Goal: Transaction & Acquisition: Purchase product/service

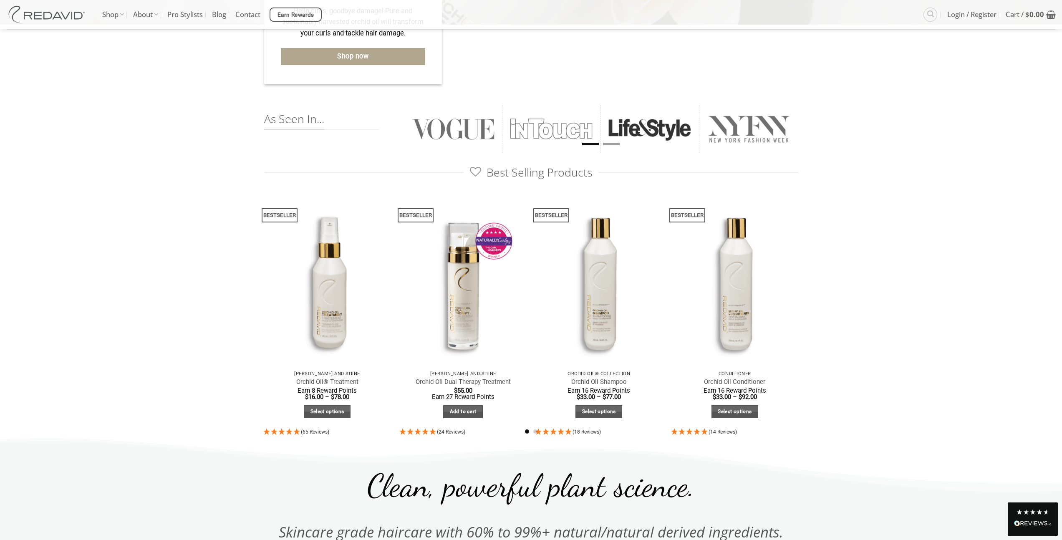
scroll to position [109, 0]
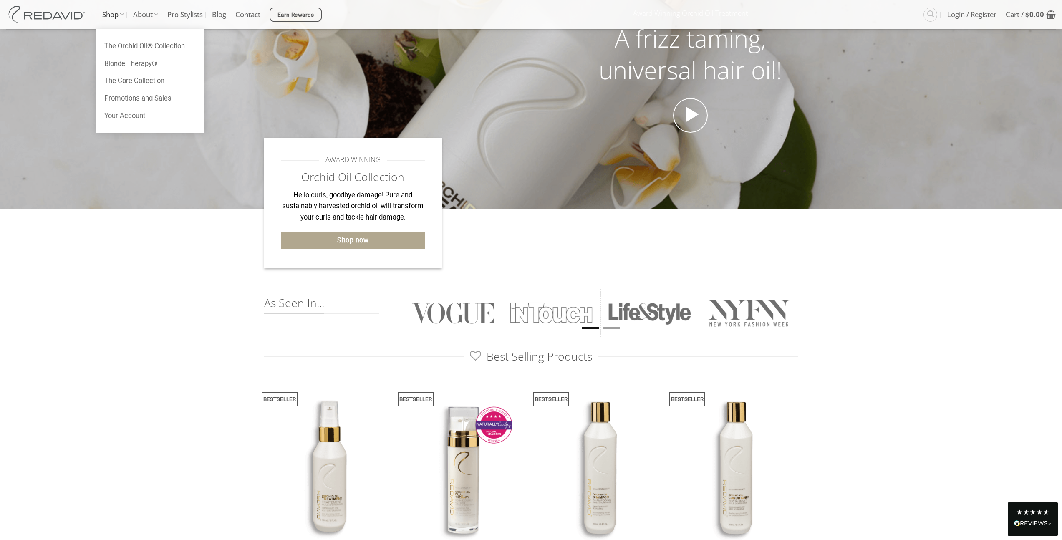
click at [109, 15] on link "Shop" at bounding box center [113, 14] width 22 height 29
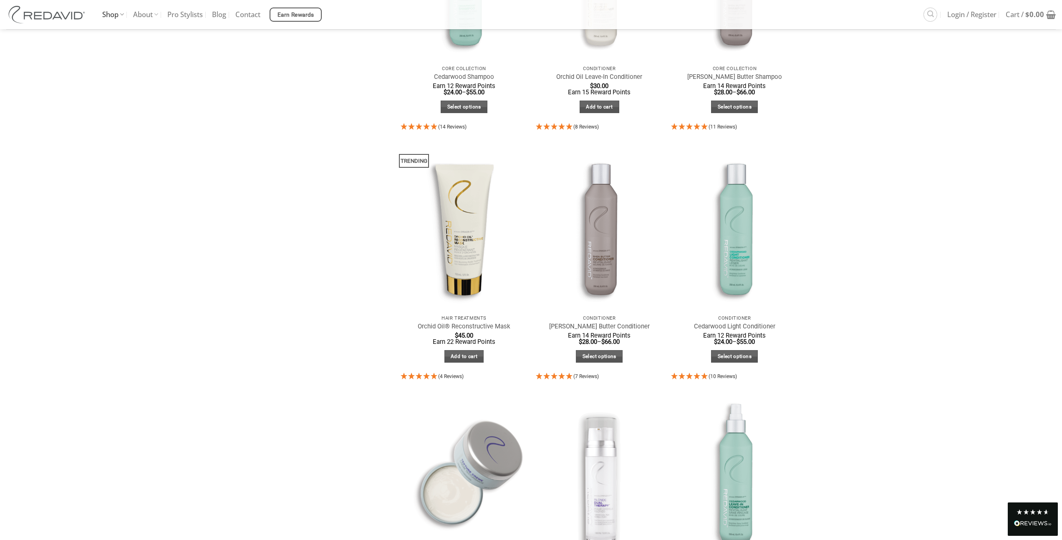
scroll to position [838, 0]
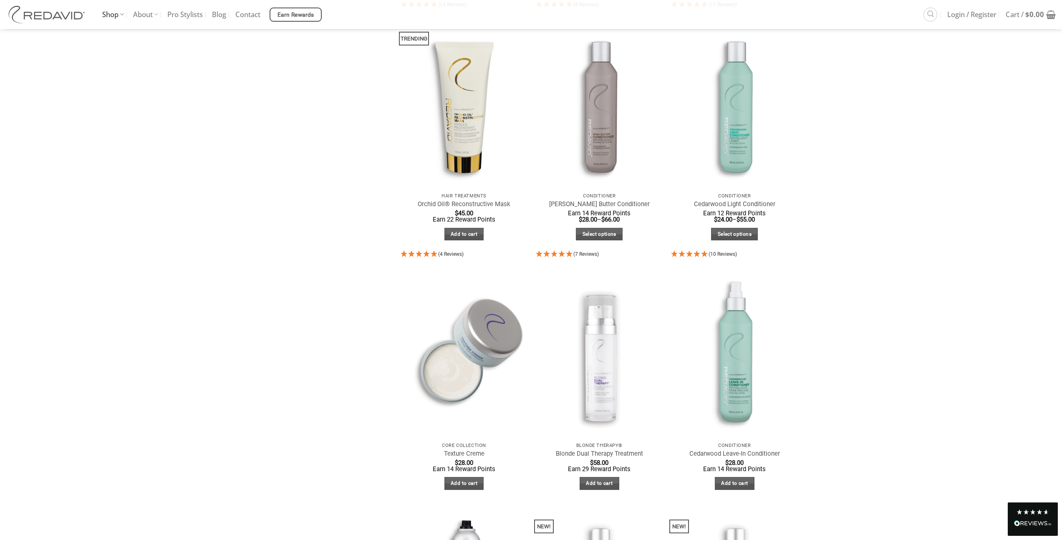
scroll to position [1108, 0]
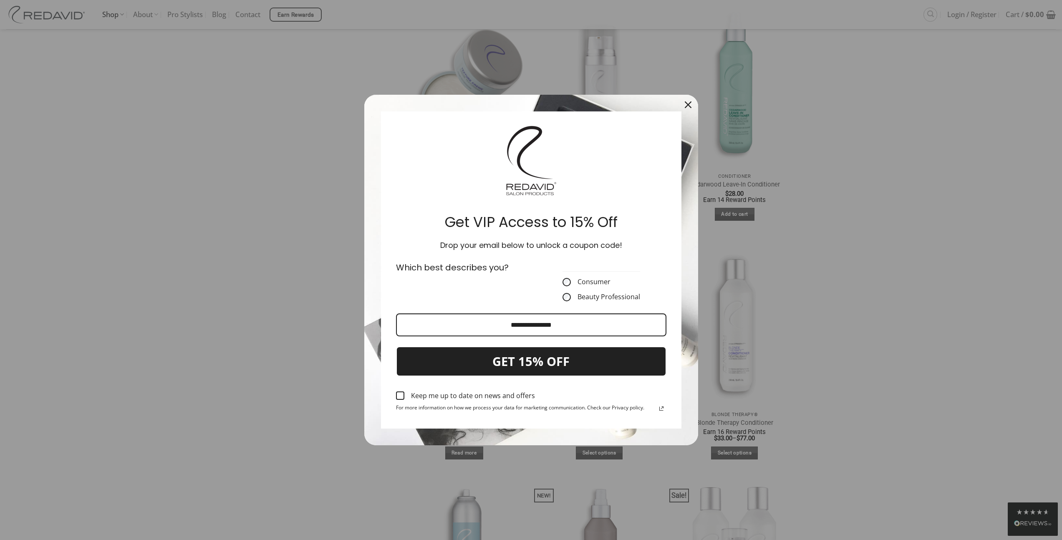
click at [687, 105] on icon "close icon" at bounding box center [688, 104] width 7 height 7
